Goal: Task Accomplishment & Management: Manage account settings

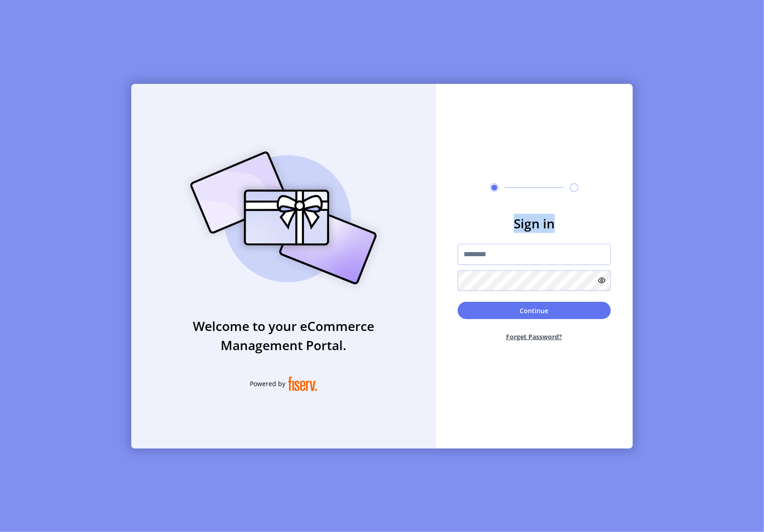
drag, startPoint x: 501, startPoint y: 231, endPoint x: 488, endPoint y: 269, distance: 40.1
click at [498, 243] on form "Sign in Continue Forget Password?" at bounding box center [534, 281] width 197 height 135
click at [482, 267] on div at bounding box center [534, 267] width 153 height 47
click at [484, 261] on input "text" at bounding box center [534, 254] width 153 height 21
type input "**********"
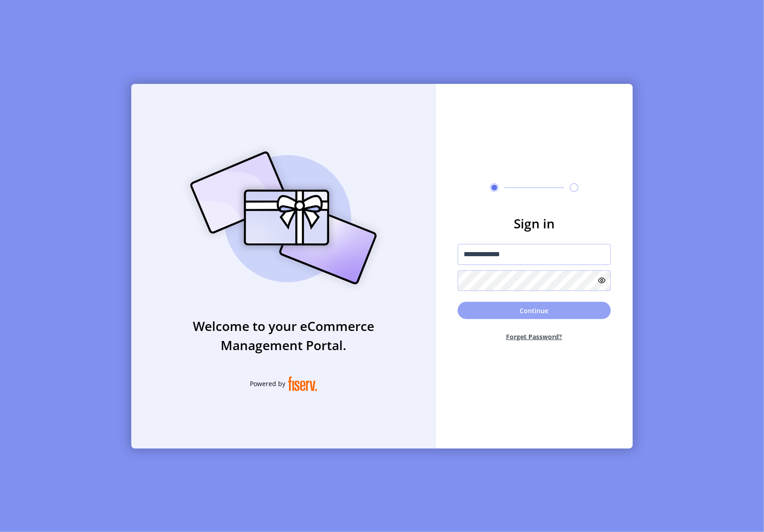
click at [529, 315] on button "Continue" at bounding box center [534, 310] width 153 height 17
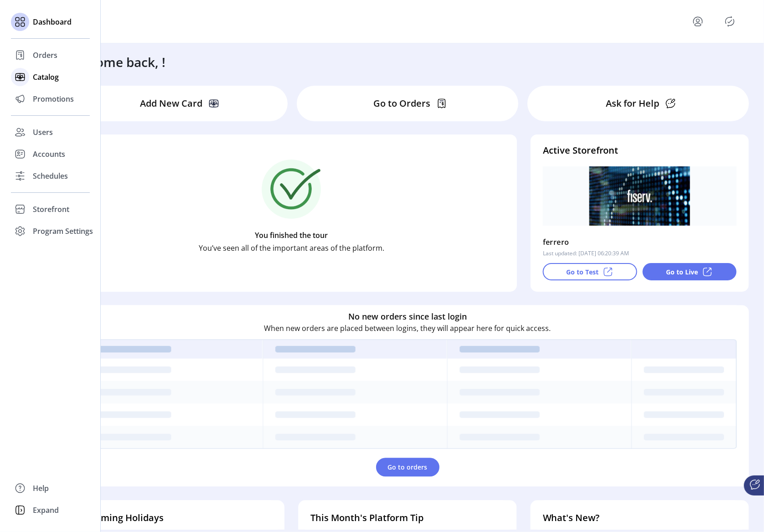
click at [39, 70] on div "Catalog" at bounding box center [50, 77] width 79 height 22
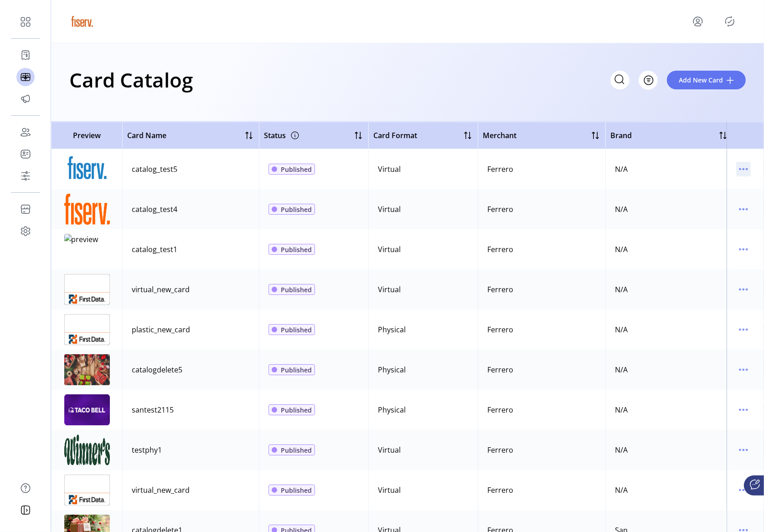
click at [739, 169] on icon "menu" at bounding box center [739, 169] width 1 height 1
click at [705, 205] on span "Edit Details" at bounding box center [701, 201] width 76 height 7
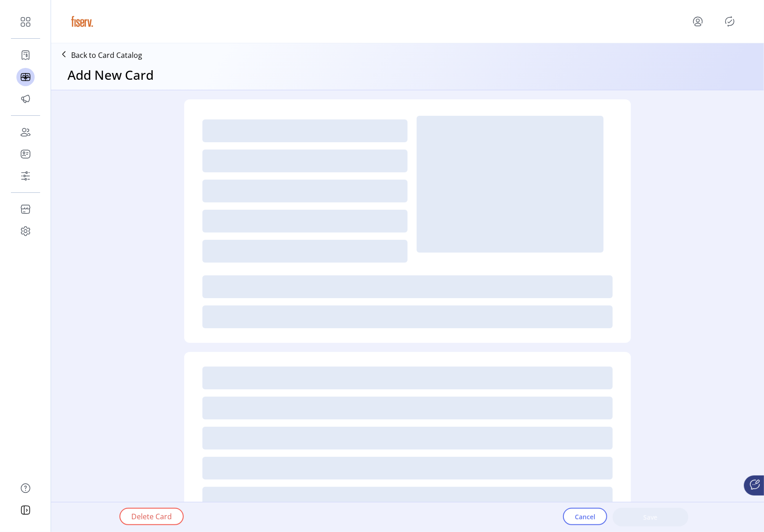
type textarea "****"
type input "*"
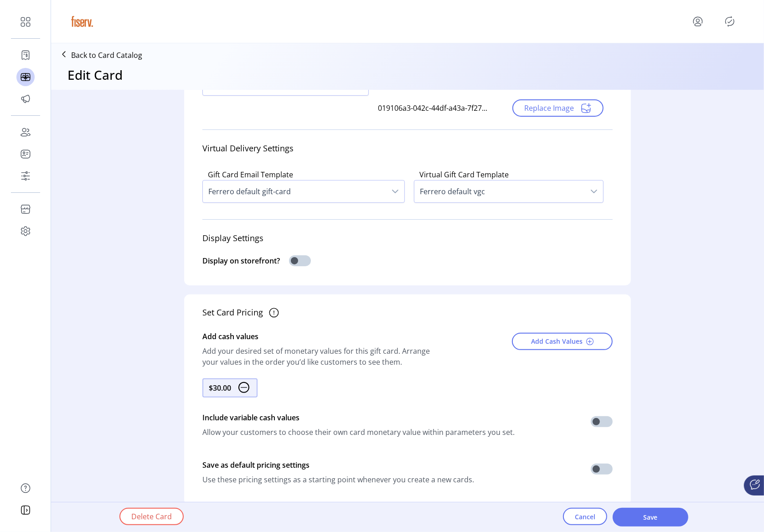
scroll to position [199, 0]
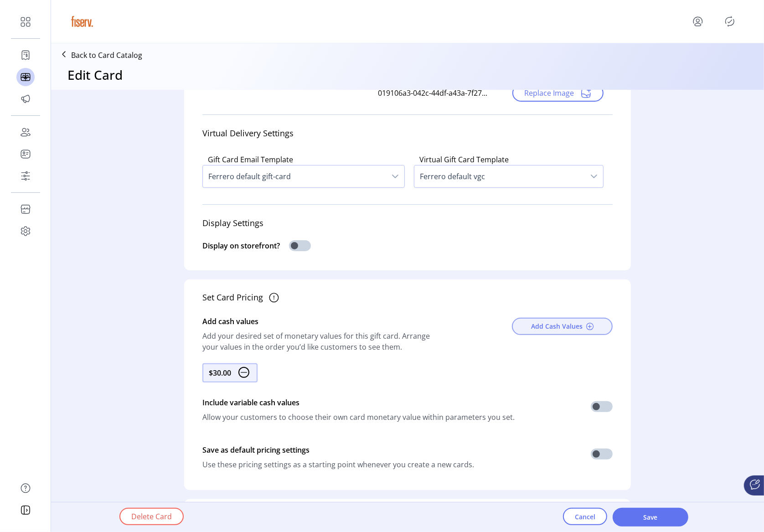
click at [544, 329] on span "Add Cash Values" at bounding box center [557, 326] width 52 height 10
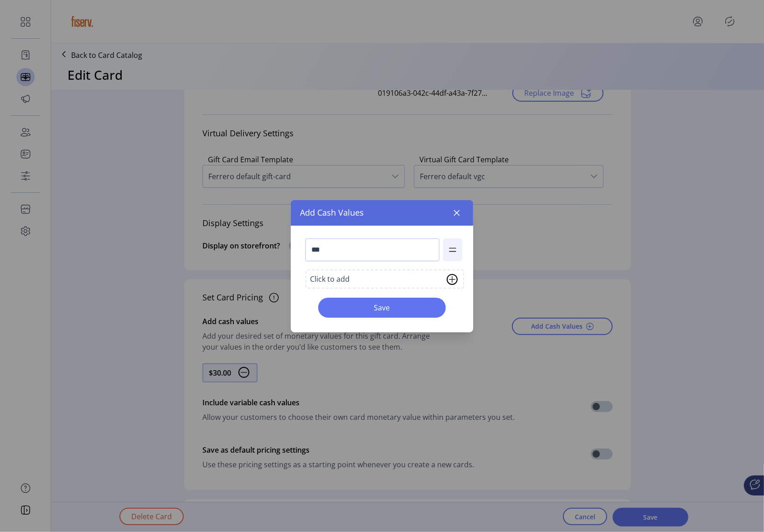
click at [338, 272] on div "Click to add" at bounding box center [384, 278] width 159 height 19
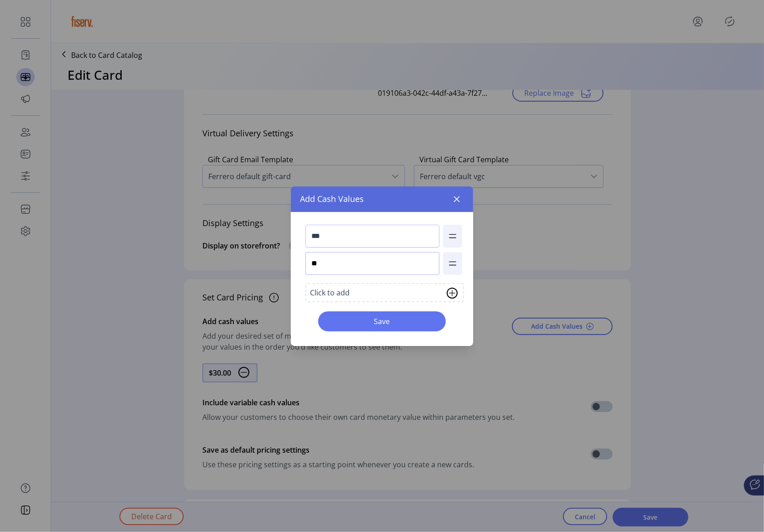
click at [333, 272] on input "**" at bounding box center [372, 263] width 134 height 23
type input "***"
click at [371, 320] on span "Save" at bounding box center [382, 321] width 104 height 11
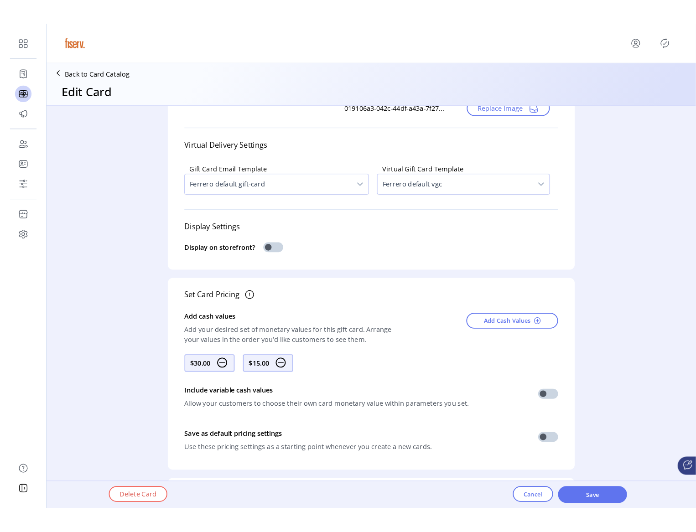
scroll to position [434, 0]
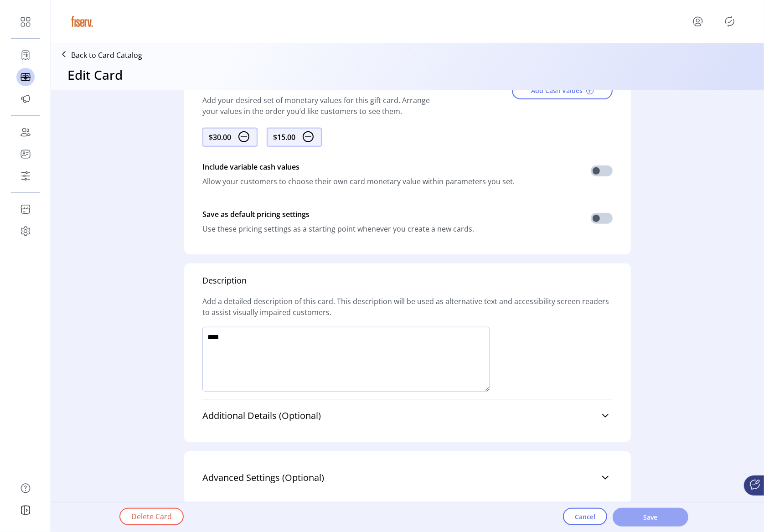
click at [637, 519] on span "Save" at bounding box center [650, 517] width 52 height 10
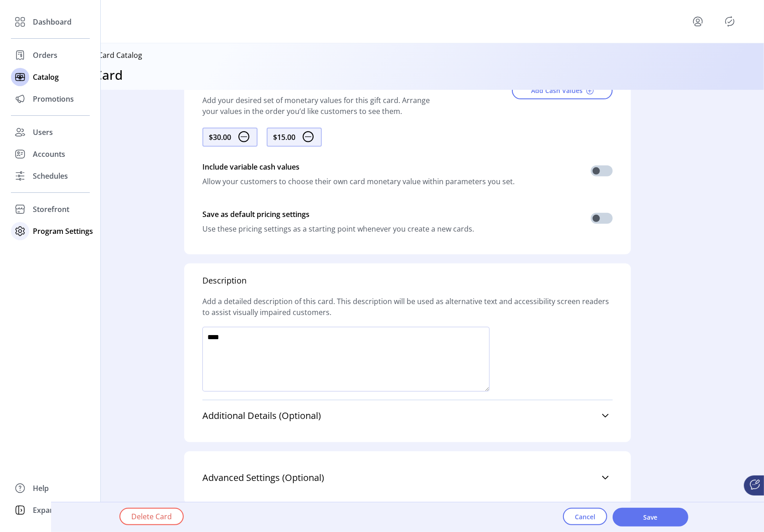
click at [17, 231] on icon at bounding box center [20, 231] width 15 height 15
click at [60, 246] on span "Templates" at bounding box center [51, 249] width 36 height 11
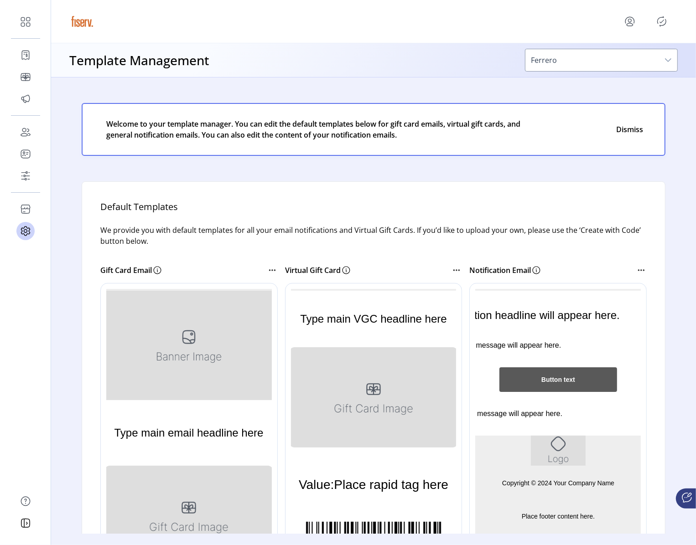
click at [578, 59] on span "Ferrero" at bounding box center [592, 60] width 134 height 22
click at [562, 64] on span "Ferrero" at bounding box center [592, 60] width 134 height 22
click at [664, 63] on div "dropdown trigger" at bounding box center [668, 60] width 18 height 22
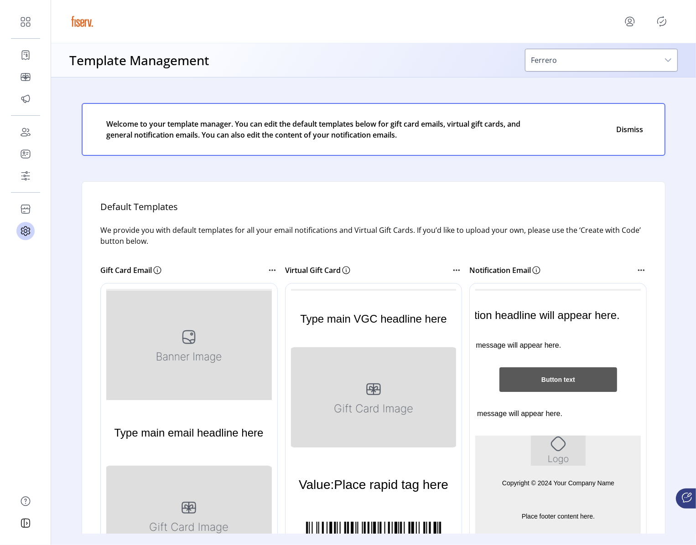
click at [665, 62] on icon "dropdown trigger" at bounding box center [667, 60] width 7 height 7
click at [631, 24] on icon "menu" at bounding box center [629, 21] width 15 height 15
click at [590, 60] on span "Sign Out" at bounding box center [596, 57] width 68 height 7
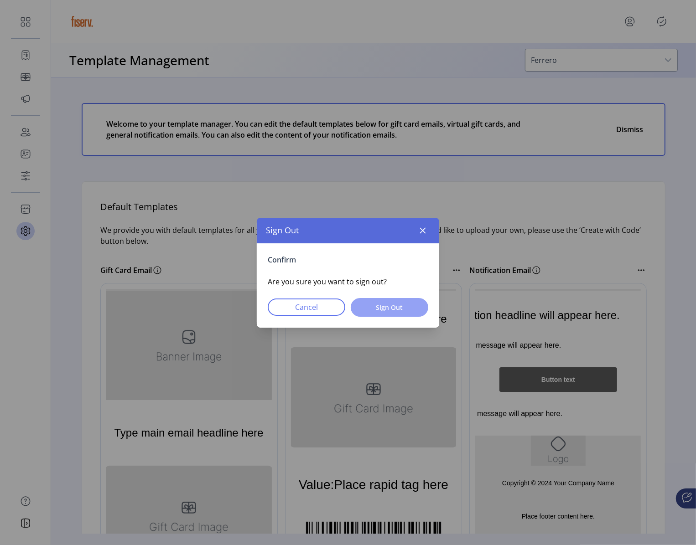
click at [409, 301] on button "Sign Out" at bounding box center [389, 307] width 77 height 19
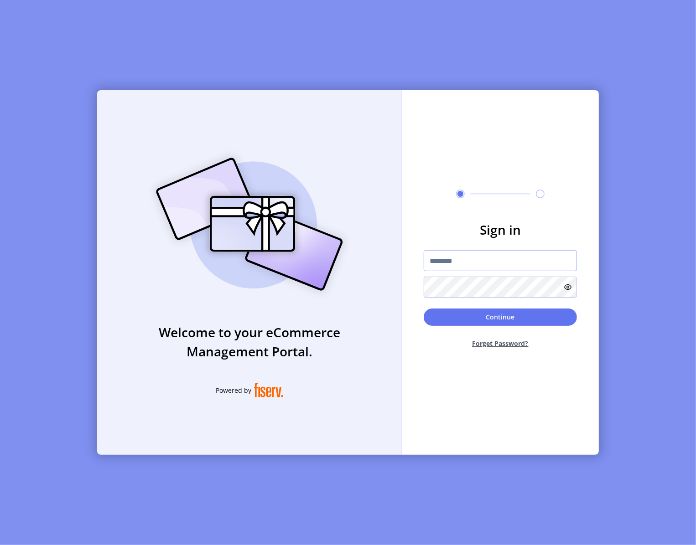
click at [447, 259] on input "text" at bounding box center [499, 260] width 153 height 21
type input "**********"
click at [492, 319] on button "Continue" at bounding box center [499, 317] width 153 height 17
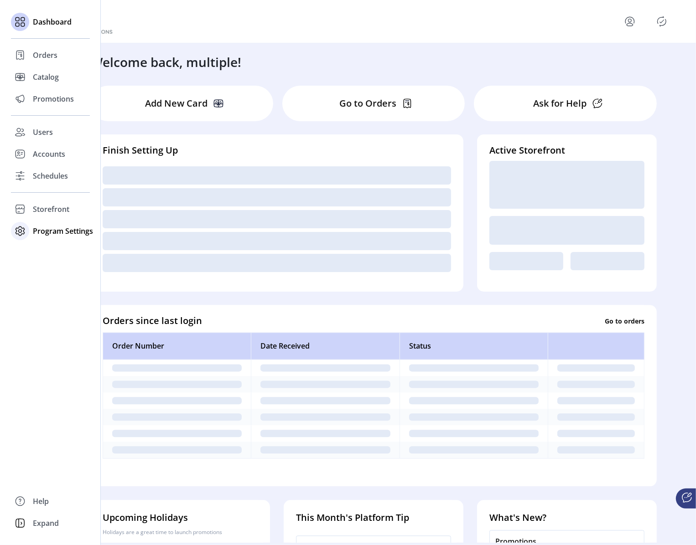
click at [48, 236] on span "Program Settings" at bounding box center [63, 231] width 60 height 11
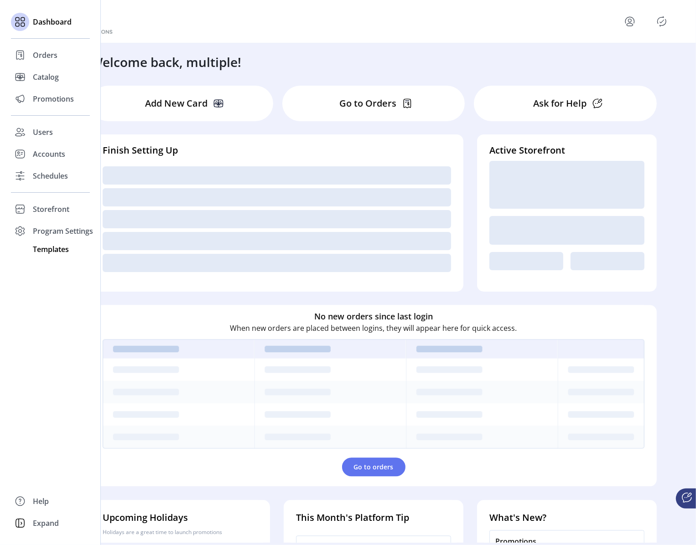
click at [49, 248] on span "Templates" at bounding box center [51, 249] width 36 height 11
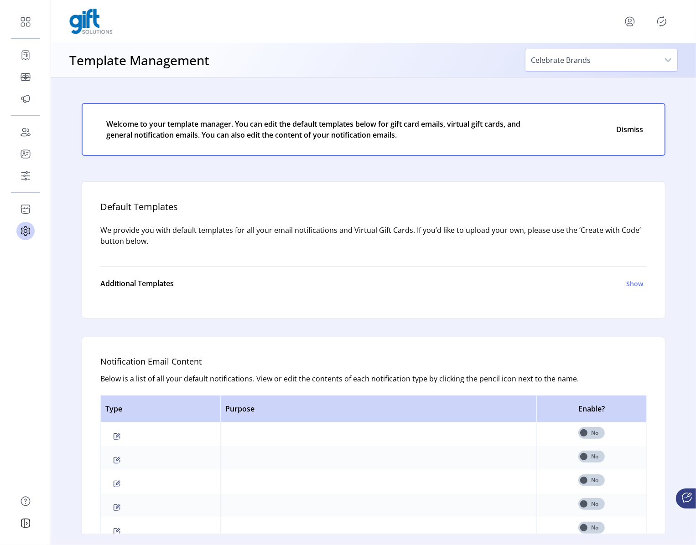
click at [657, 60] on span "Celebrate Brands" at bounding box center [592, 60] width 134 height 22
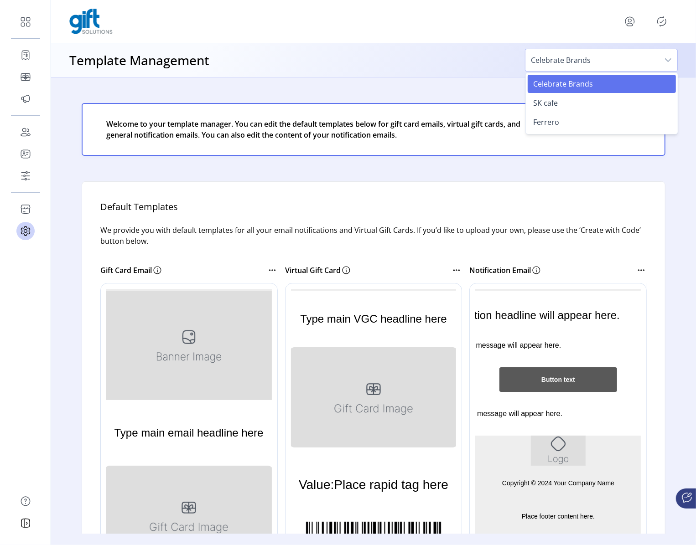
click at [657, 60] on span "Celebrate Brands" at bounding box center [592, 60] width 134 height 22
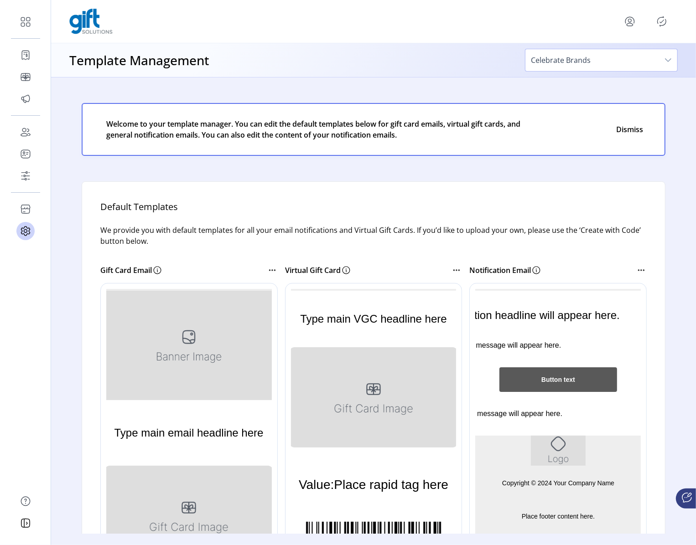
click at [548, 58] on span "Celebrate Brands" at bounding box center [592, 60] width 134 height 22
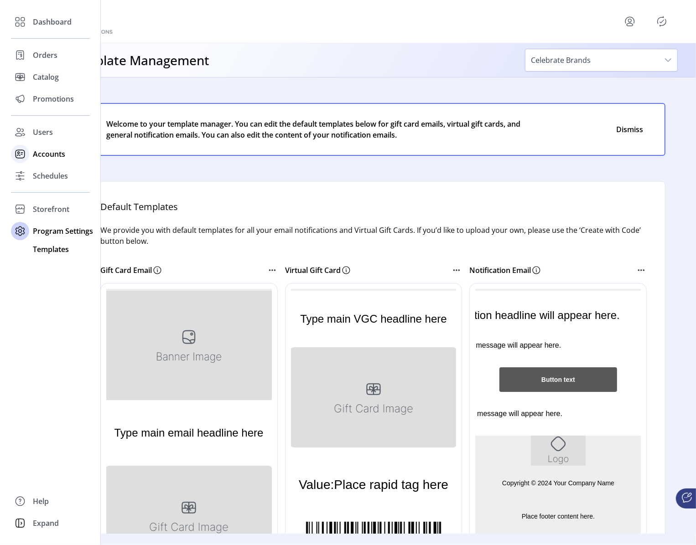
click at [20, 147] on icon at bounding box center [20, 154] width 15 height 15
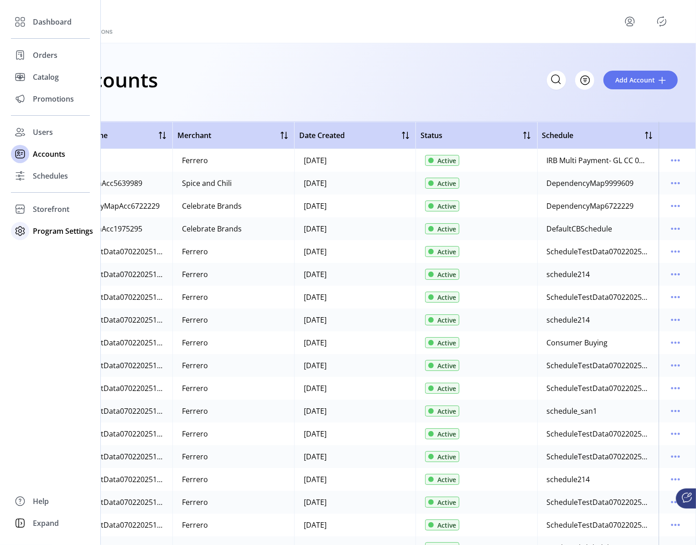
click at [59, 236] on span "Program Settings" at bounding box center [63, 231] width 60 height 11
click at [53, 251] on span "Templates" at bounding box center [51, 249] width 36 height 11
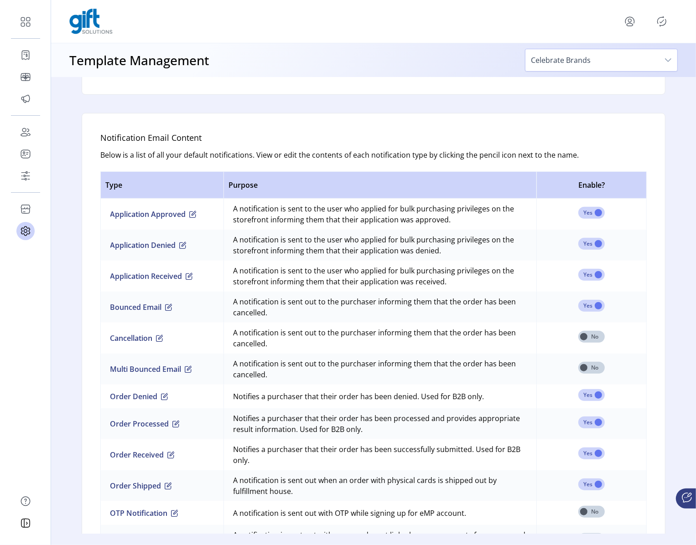
scroll to position [548, 0]
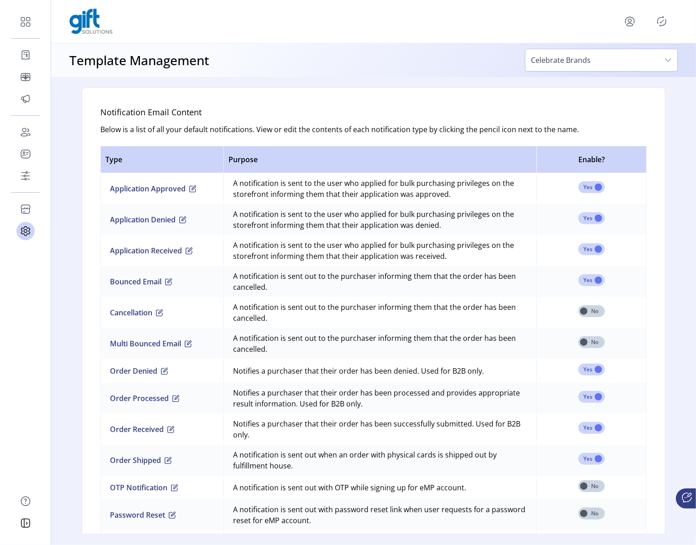
click at [183, 193] on td "Application Approved" at bounding box center [161, 188] width 123 height 31
click at [186, 188] on button "Application Approved" at bounding box center [153, 188] width 87 height 11
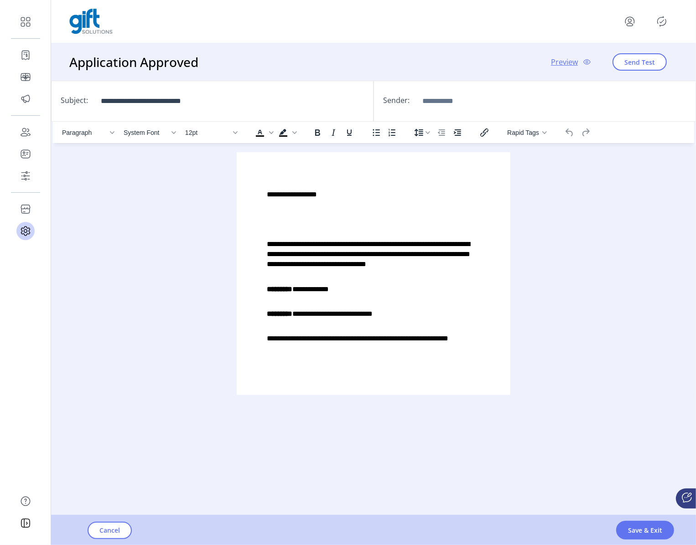
click at [238, 112] on div "**********" at bounding box center [212, 101] width 322 height 41
click at [203, 112] on div "**********" at bounding box center [212, 101] width 322 height 41
click at [203, 107] on input "**********" at bounding box center [163, 101] width 137 height 22
click at [203, 103] on input "**********" at bounding box center [163, 101] width 137 height 22
type input "**********"
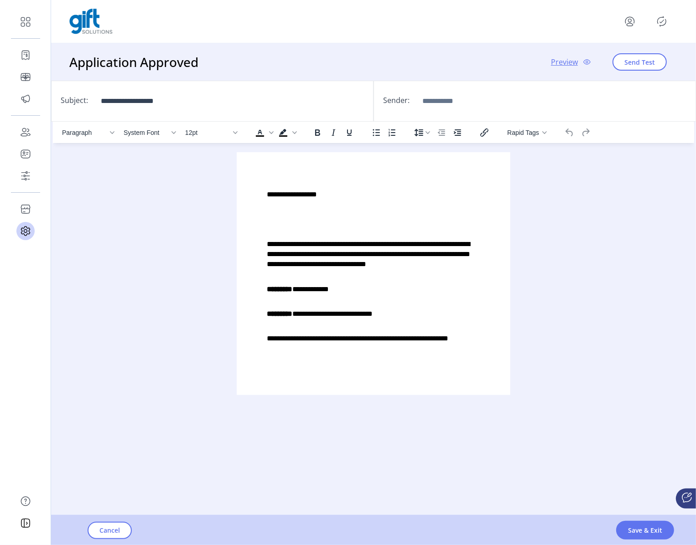
click at [495, 87] on div "Sender:" at bounding box center [534, 101] width 322 height 41
click at [471, 102] on input "Sender:" at bounding box center [485, 101] width 137 height 22
click at [112, 520] on div "Cancel Save & Exit" at bounding box center [399, 531] width 696 height 30
click at [112, 522] on p-button "Cancel" at bounding box center [110, 530] width 44 height 17
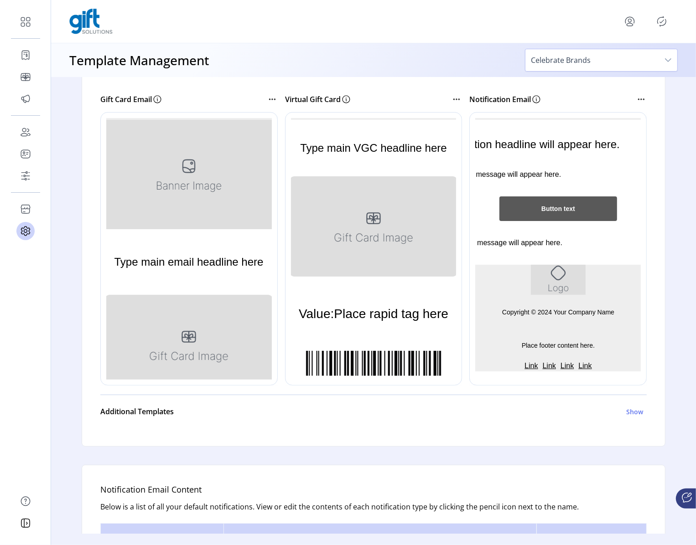
scroll to position [178, 0]
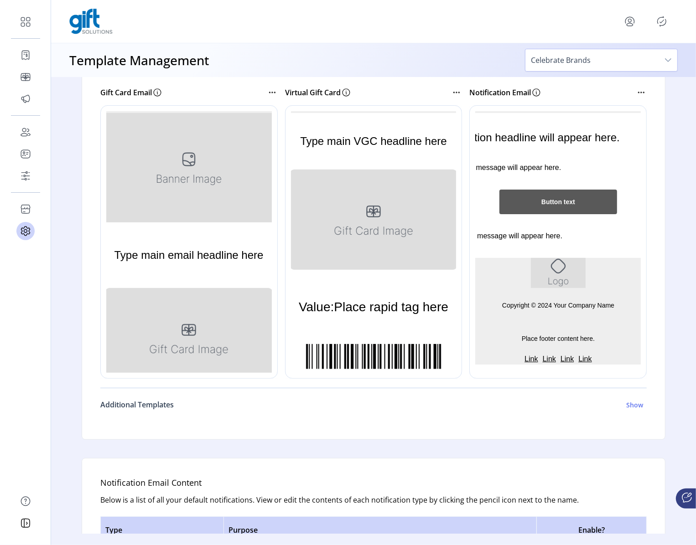
click at [147, 403] on h6 "Additional Templates" at bounding box center [136, 404] width 73 height 11
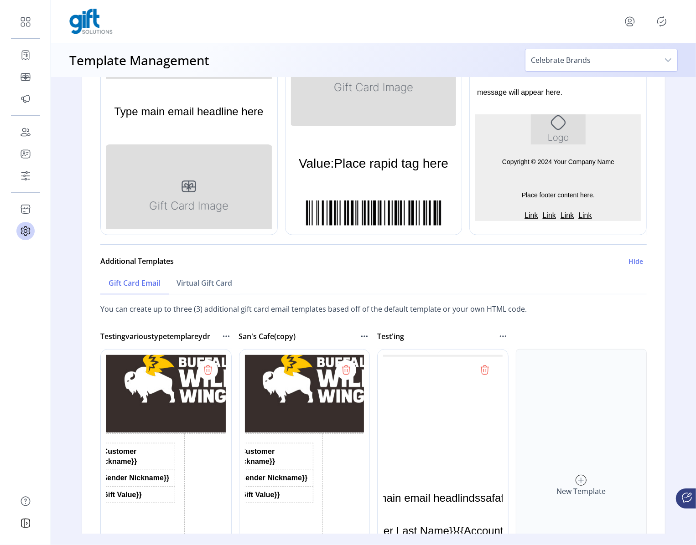
scroll to position [332, 0]
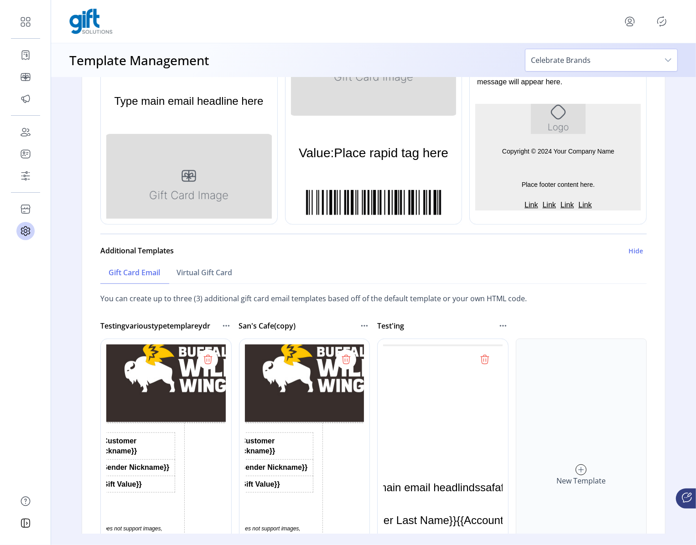
click at [225, 325] on icon at bounding box center [225, 325] width 1 height 1
click at [232, 338] on span "Edit Template" at bounding box center [264, 340] width 76 height 7
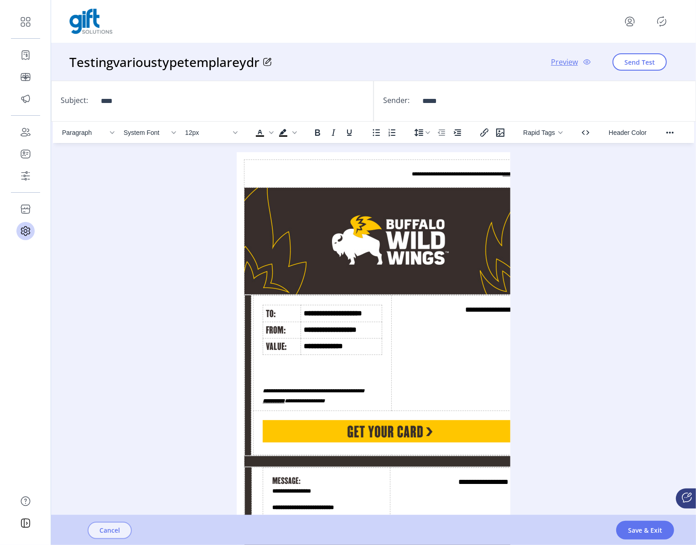
click at [116, 525] on button "Cancel" at bounding box center [110, 530] width 44 height 17
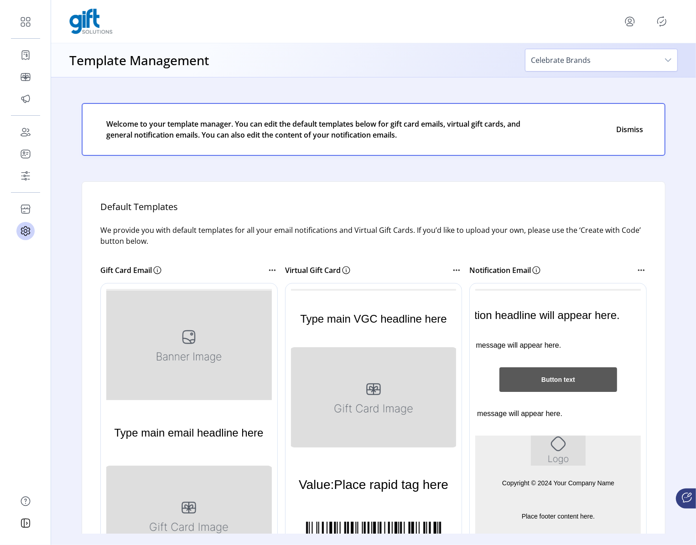
click at [556, 357] on div at bounding box center [570, 419] width 203 height 273
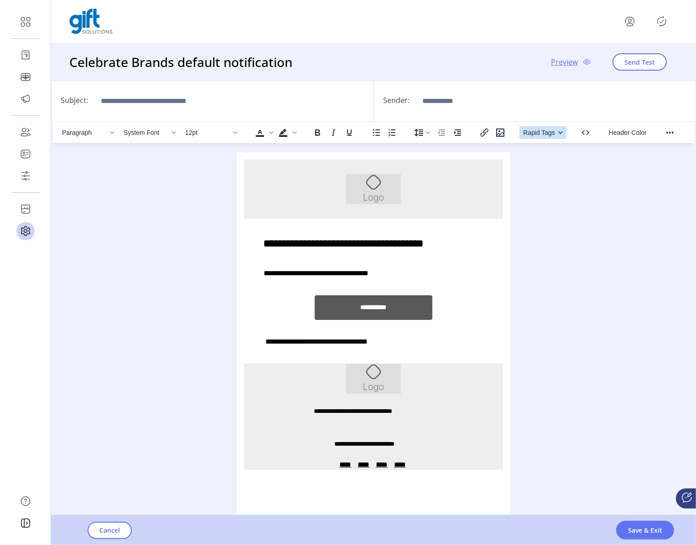
click at [535, 133] on span "Rapid Tags" at bounding box center [539, 132] width 32 height 7
click at [638, 183] on div "Paragraph System Font 12pt To open the popup, press Shift+Enter To open the pop…" at bounding box center [373, 337] width 641 height 431
click at [113, 530] on span "Cancel" at bounding box center [109, 531] width 21 height 10
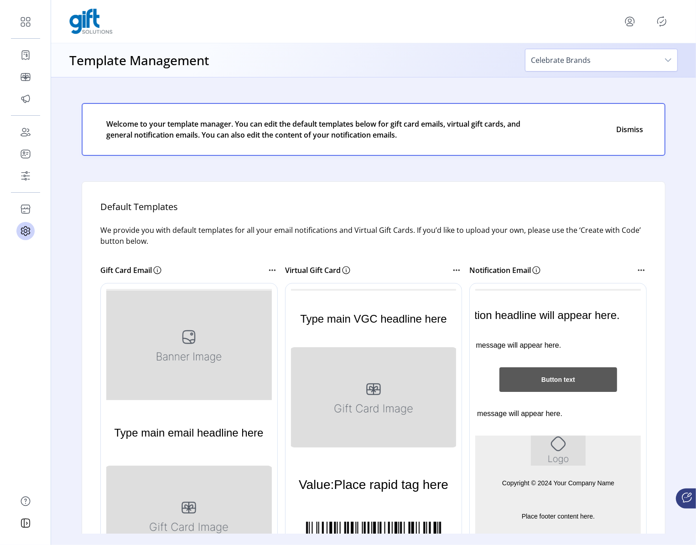
click at [660, 19] on icon "Publisher Panel" at bounding box center [661, 21] width 15 height 15
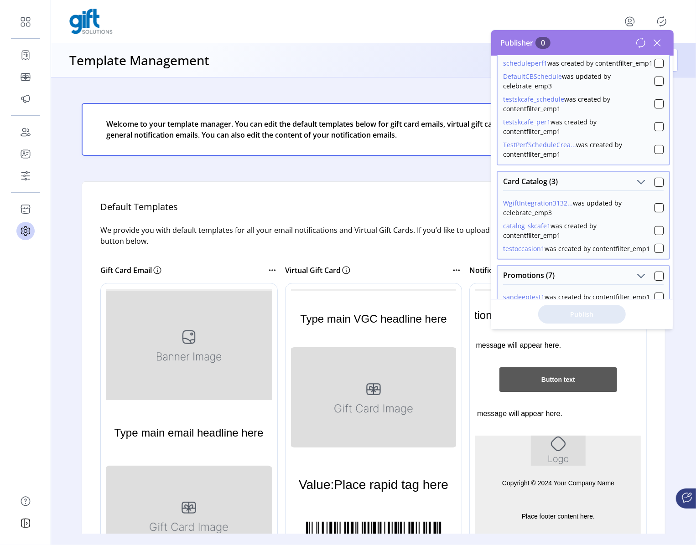
scroll to position [197, 0]
click at [660, 42] on icon at bounding box center [657, 43] width 15 height 15
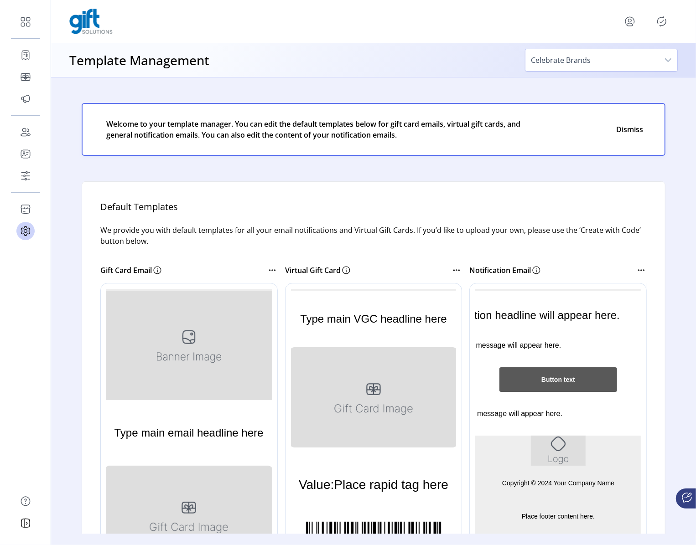
click at [634, 26] on icon "menu" at bounding box center [629, 21] width 15 height 15
click at [609, 67] on div "Profile Sign Out" at bounding box center [597, 50] width 80 height 41
click at [609, 66] on div "Profile Sign Out" at bounding box center [597, 50] width 80 height 41
click at [608, 63] on link "Sign Out" at bounding box center [596, 57] width 79 height 15
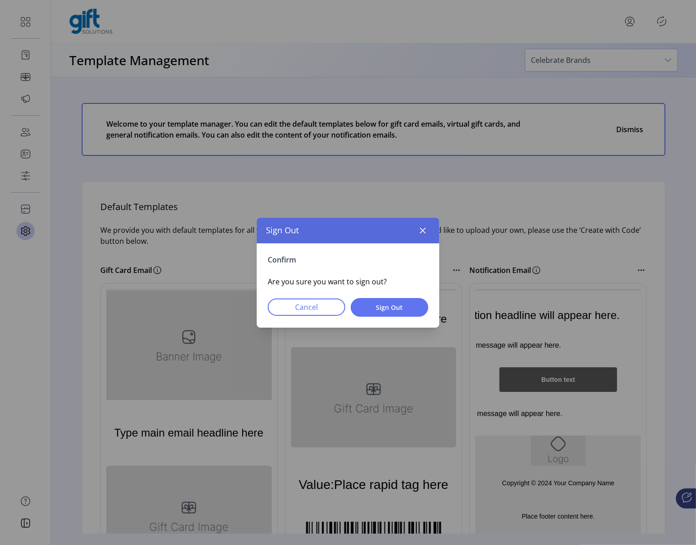
click at [407, 298] on div "Confirm Are you sure you want to sign out? Cancel Sign Out" at bounding box center [348, 285] width 182 height 84
click at [398, 307] on span "Sign Out" at bounding box center [389, 308] width 54 height 10
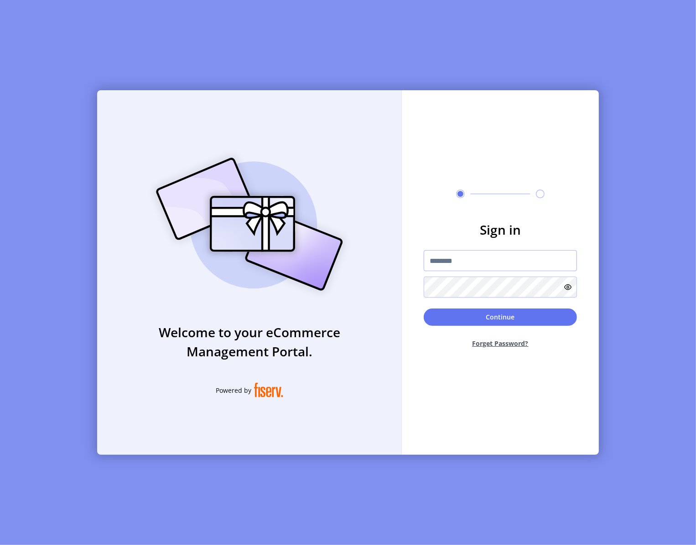
click at [450, 263] on input "text" at bounding box center [499, 260] width 153 height 21
type input "**********"
click at [462, 323] on button "Continue" at bounding box center [499, 317] width 153 height 17
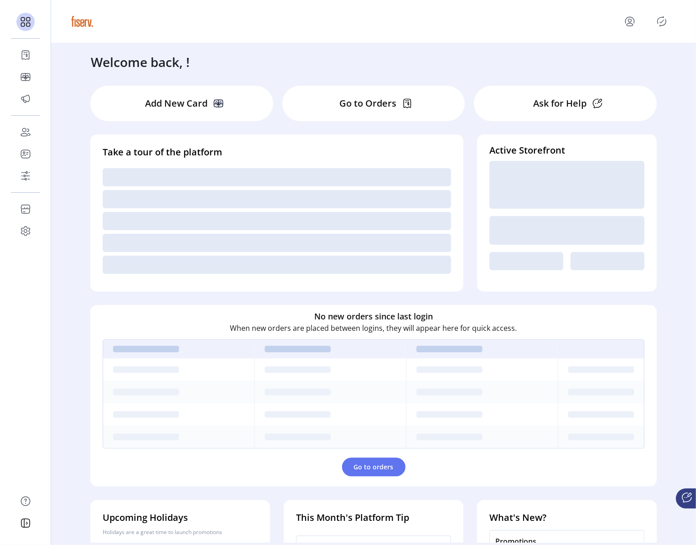
click at [658, 23] on icon "Publisher Panel" at bounding box center [661, 21] width 15 height 15
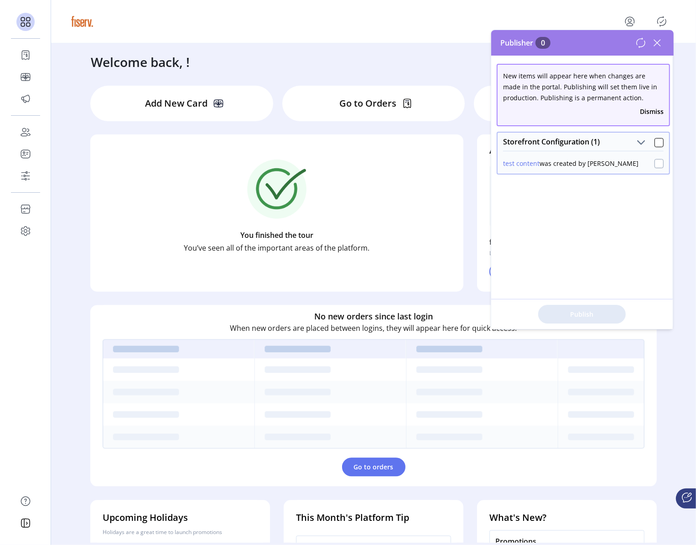
click at [654, 162] on div at bounding box center [658, 163] width 9 height 9
click at [570, 313] on span "Publish 1 Items" at bounding box center [582, 314] width 64 height 10
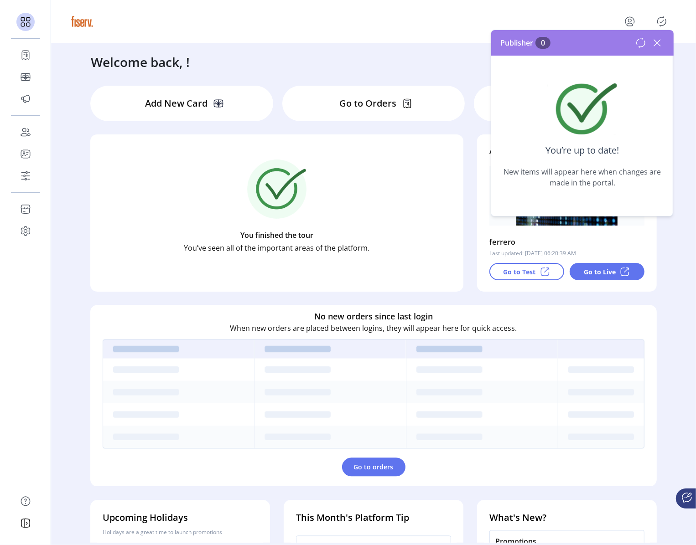
click at [638, 43] on icon at bounding box center [640, 42] width 11 height 11
click at [656, 45] on icon at bounding box center [657, 43] width 15 height 15
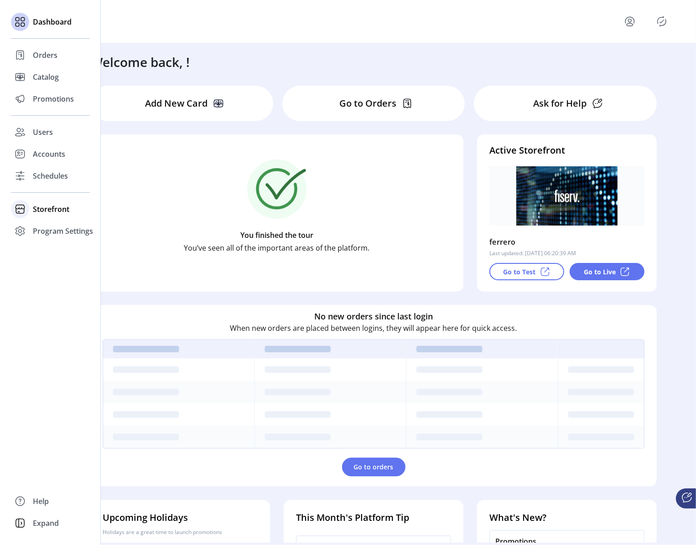
click at [34, 209] on span "Storefront" at bounding box center [51, 209] width 36 height 11
click at [56, 182] on div "Schedules" at bounding box center [50, 176] width 79 height 22
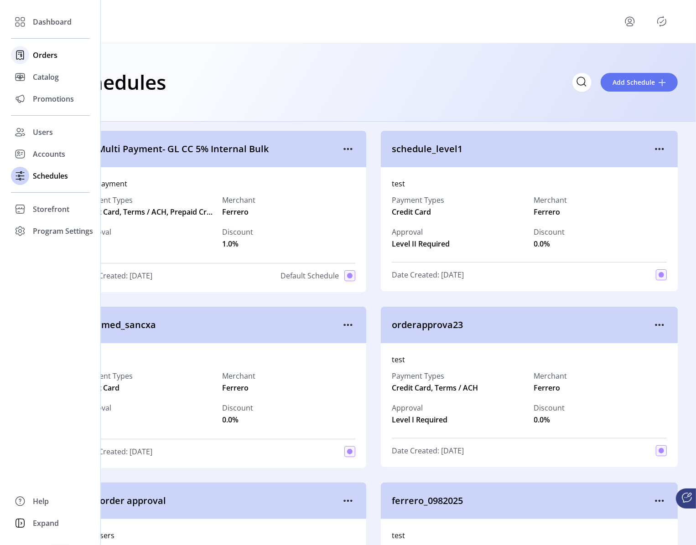
click at [32, 61] on div "Orders" at bounding box center [50, 55] width 79 height 22
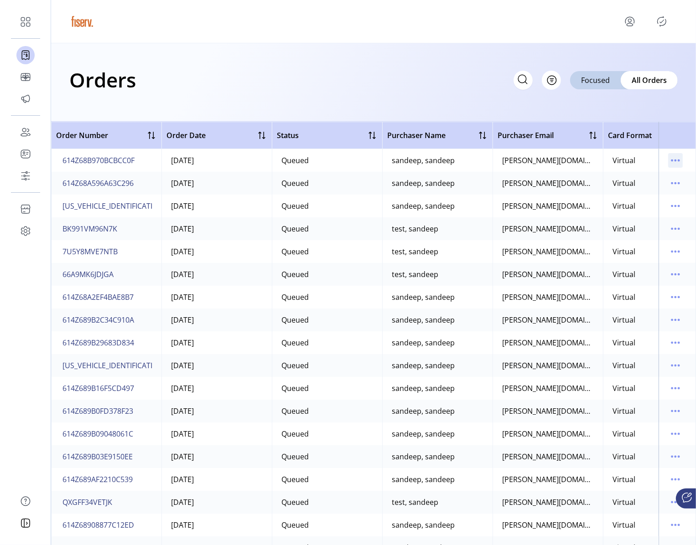
click at [670, 157] on icon "menu" at bounding box center [675, 160] width 15 height 15
click at [655, 180] on span "View Details" at bounding box center [632, 178] width 76 height 7
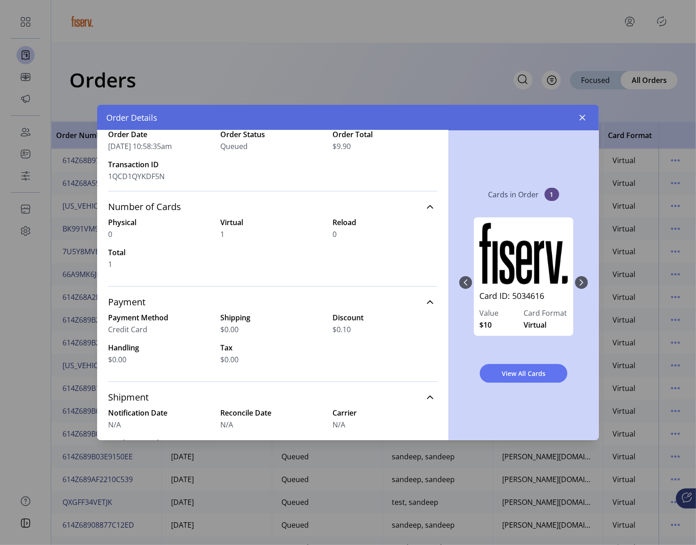
scroll to position [46, 0]
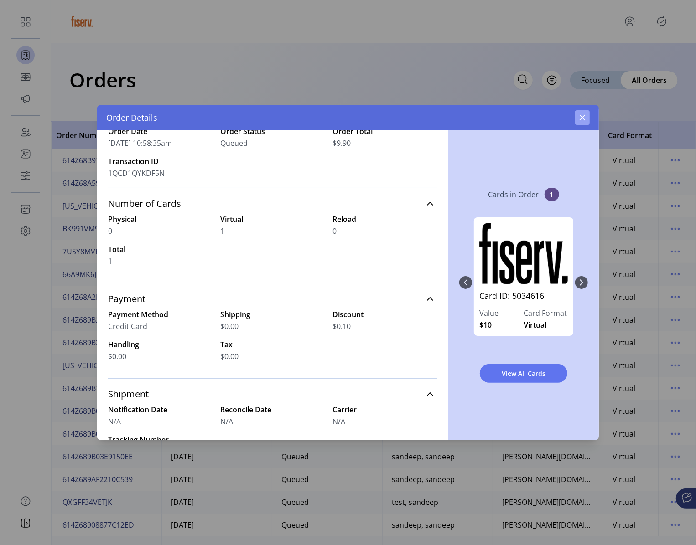
click at [583, 120] on icon "button" at bounding box center [581, 117] width 7 height 7
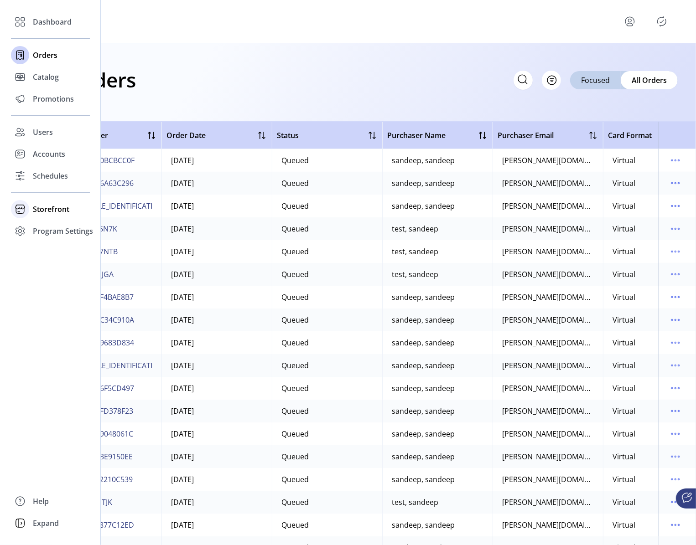
click at [15, 206] on icon at bounding box center [20, 207] width 10 height 5
click at [60, 181] on div "Schedules" at bounding box center [50, 176] width 79 height 22
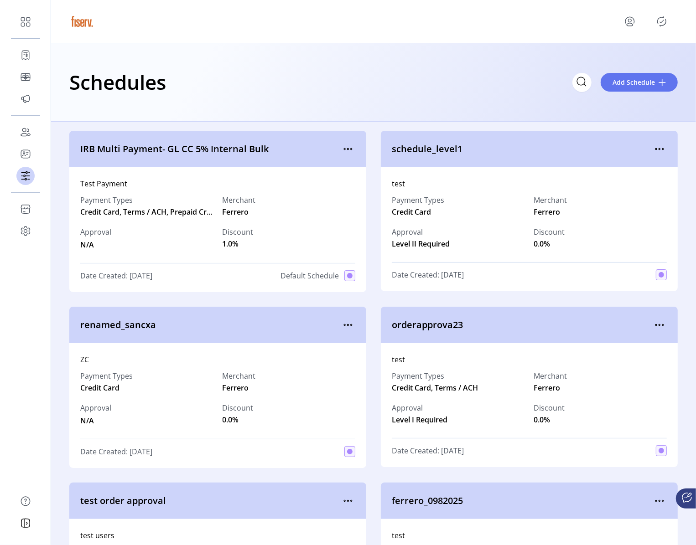
click at [658, 19] on icon "Publisher Panel" at bounding box center [661, 21] width 9 height 10
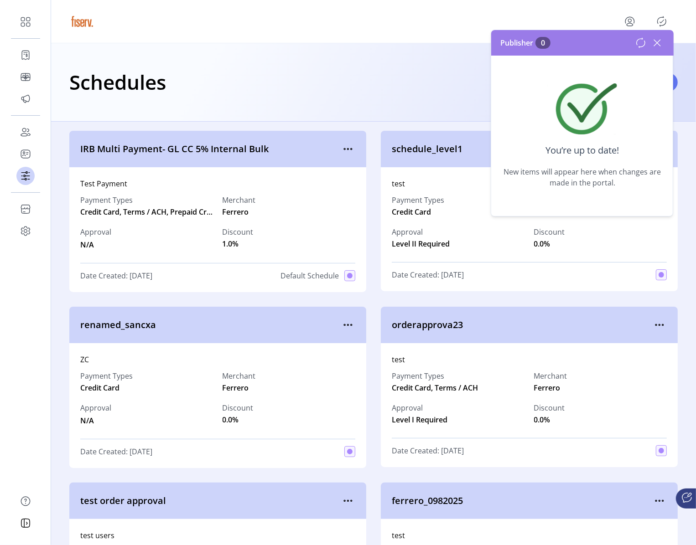
click at [657, 46] on icon at bounding box center [657, 43] width 15 height 15
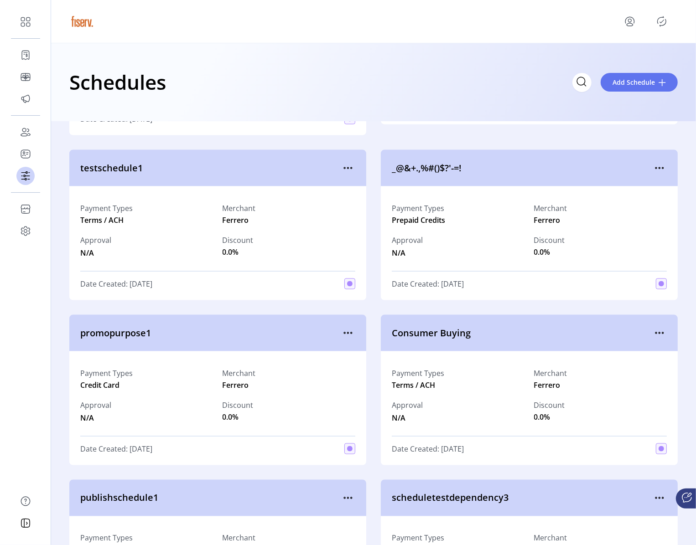
scroll to position [1047, 0]
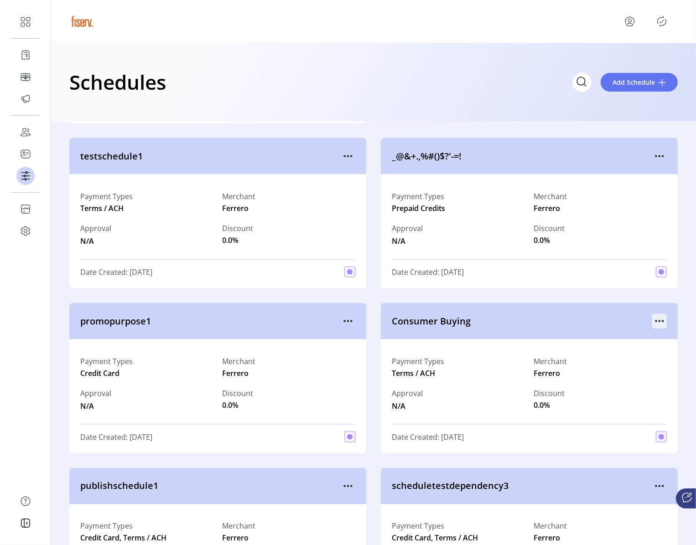
click at [652, 326] on icon "menu" at bounding box center [659, 321] width 15 height 15
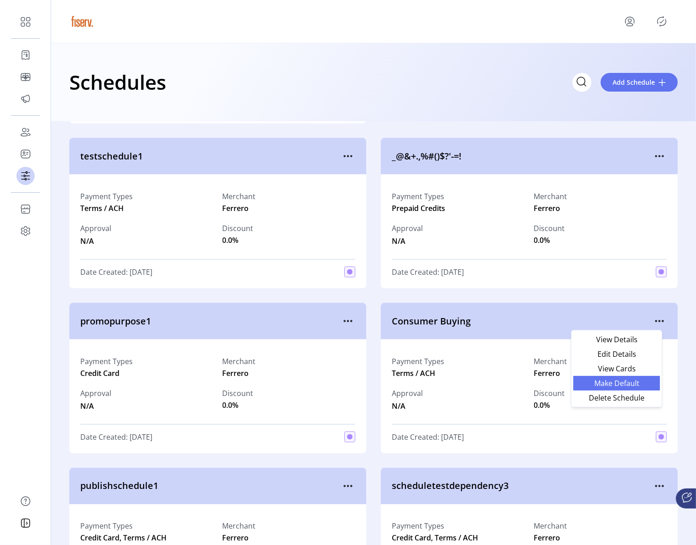
click at [619, 380] on span "Make Default" at bounding box center [616, 383] width 76 height 7
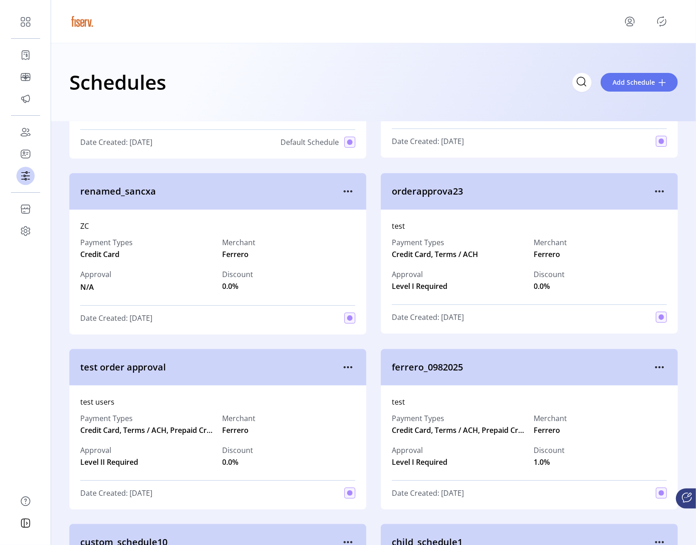
scroll to position [0, 0]
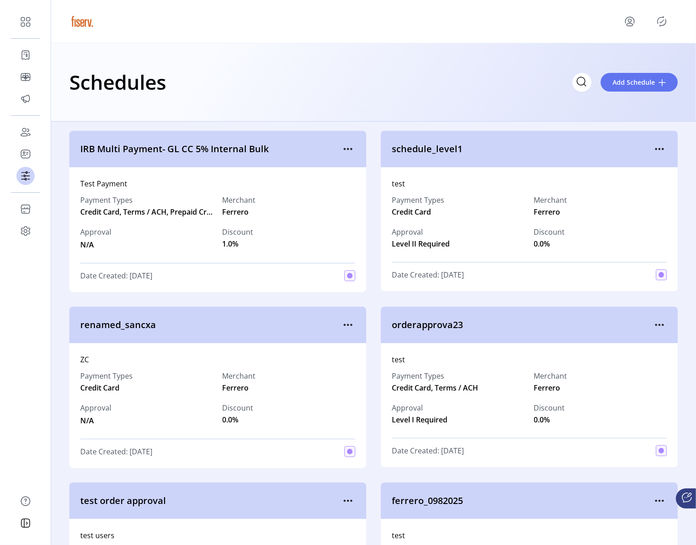
click at [662, 25] on icon "Publisher Panel" at bounding box center [661, 21] width 9 height 10
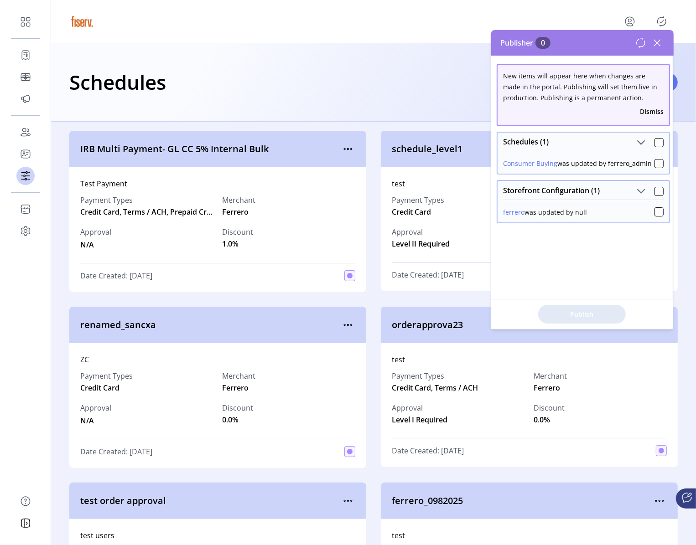
click at [219, 107] on div "Schedules Add Schedule" at bounding box center [373, 82] width 645 height 78
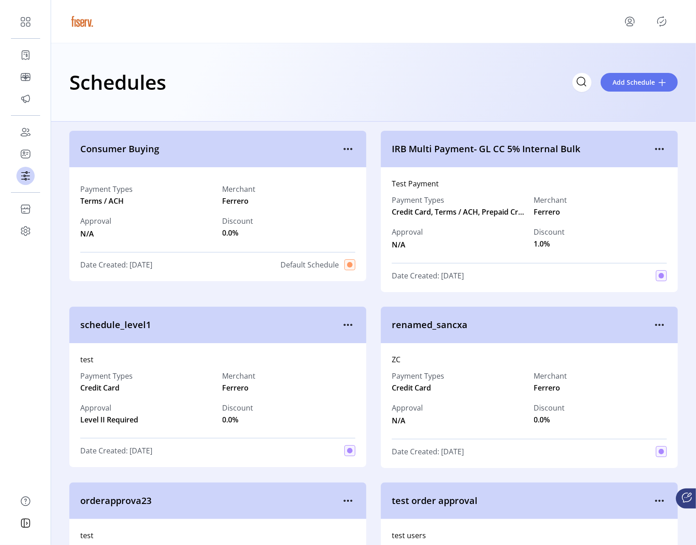
click at [663, 13] on div at bounding box center [373, 22] width 608 height 26
click at [663, 17] on icon "Publisher Panel" at bounding box center [661, 21] width 15 height 15
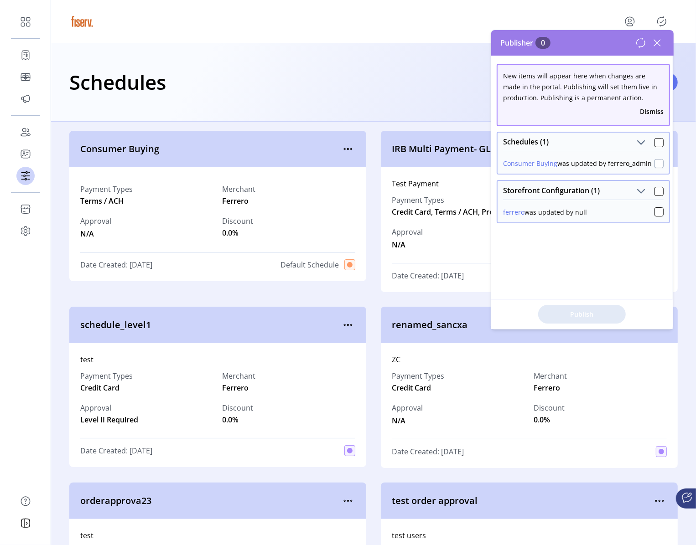
click at [655, 165] on div at bounding box center [658, 163] width 9 height 9
click at [655, 142] on icon at bounding box center [658, 142] width 6 height 6
click at [655, 192] on div at bounding box center [658, 191] width 9 height 9
click at [655, 192] on icon at bounding box center [658, 191] width 6 height 6
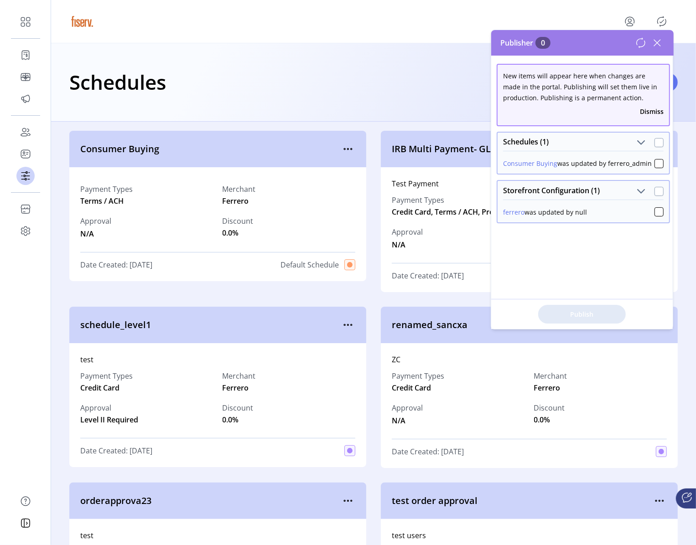
click at [655, 192] on div at bounding box center [658, 191] width 9 height 9
click at [655, 192] on icon at bounding box center [658, 191] width 6 height 6
click at [654, 193] on div at bounding box center [658, 191] width 9 height 9
click at [655, 193] on icon at bounding box center [658, 191] width 6 height 6
click at [656, 211] on div at bounding box center [658, 211] width 9 height 9
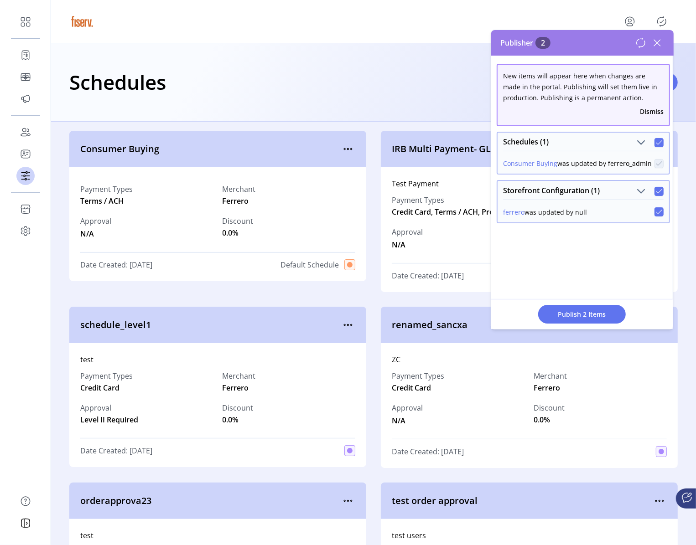
click at [655, 210] on icon at bounding box center [658, 212] width 6 height 6
click at [655, 210] on div at bounding box center [658, 211] width 9 height 9
click at [660, 43] on icon at bounding box center [657, 43] width 15 height 15
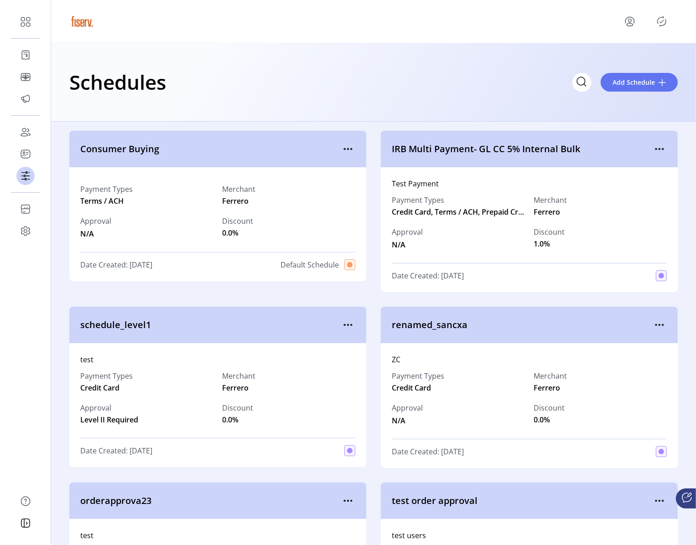
click at [666, 21] on icon "Publisher Panel" at bounding box center [661, 21] width 9 height 10
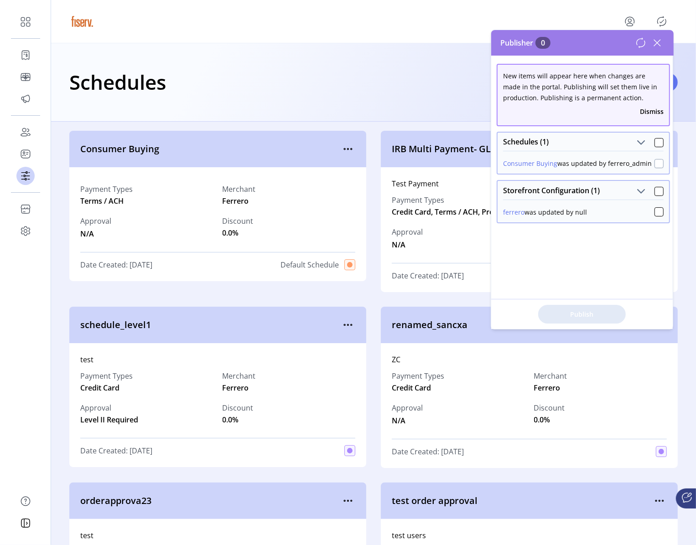
click at [654, 161] on div at bounding box center [658, 163] width 9 height 9
click at [655, 161] on icon at bounding box center [658, 163] width 6 height 6
click at [654, 161] on div at bounding box center [658, 163] width 9 height 9
click at [655, 161] on icon at bounding box center [658, 163] width 6 height 6
click at [654, 161] on div at bounding box center [658, 163] width 9 height 9
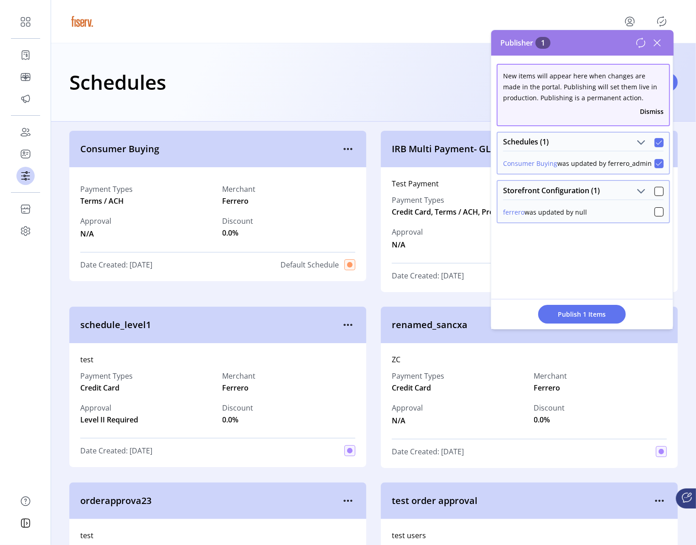
click at [638, 39] on icon at bounding box center [640, 42] width 11 height 11
click at [654, 165] on div at bounding box center [658, 163] width 9 height 9
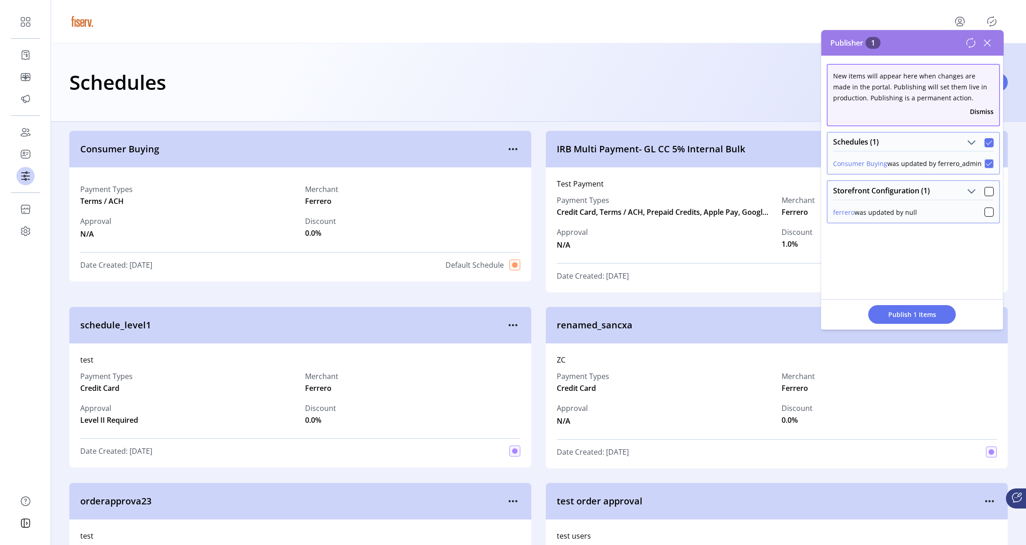
click at [695, 141] on icon at bounding box center [988, 142] width 6 height 6
click at [695, 211] on div at bounding box center [988, 211] width 9 height 9
click at [695, 36] on icon at bounding box center [987, 43] width 15 height 15
